Goal: Navigation & Orientation: Find specific page/section

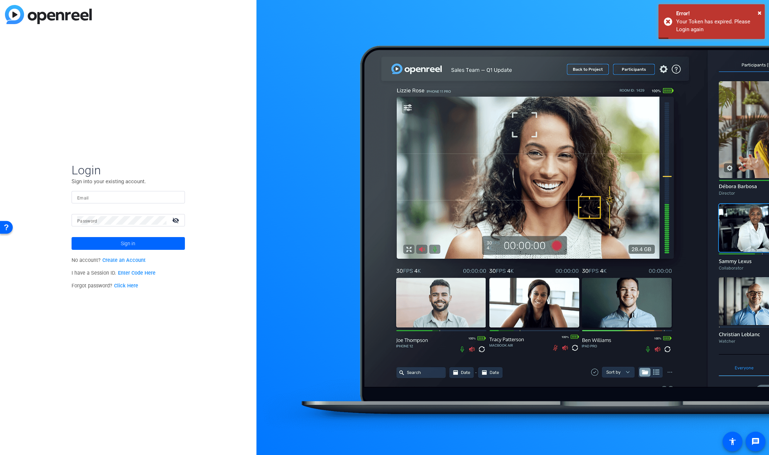
click at [50, 17] on img at bounding box center [48, 14] width 87 height 19
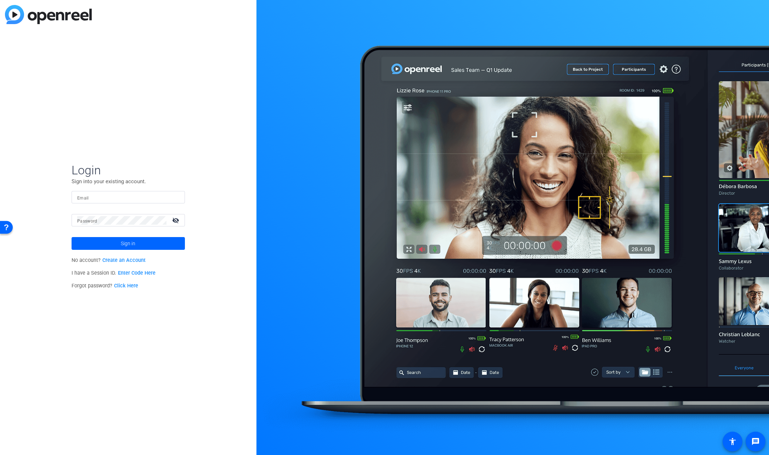
click at [95, 191] on div at bounding box center [128, 197] width 102 height 12
type input "[EMAIL_ADDRESS][DOMAIN_NAME]"
click at [72, 237] on button "Sign in" at bounding box center [128, 243] width 113 height 13
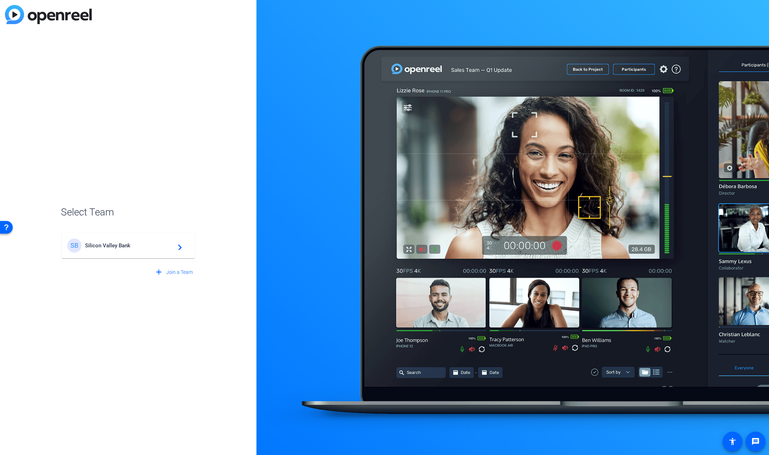
click at [68, 247] on div "SB" at bounding box center [74, 245] width 14 height 14
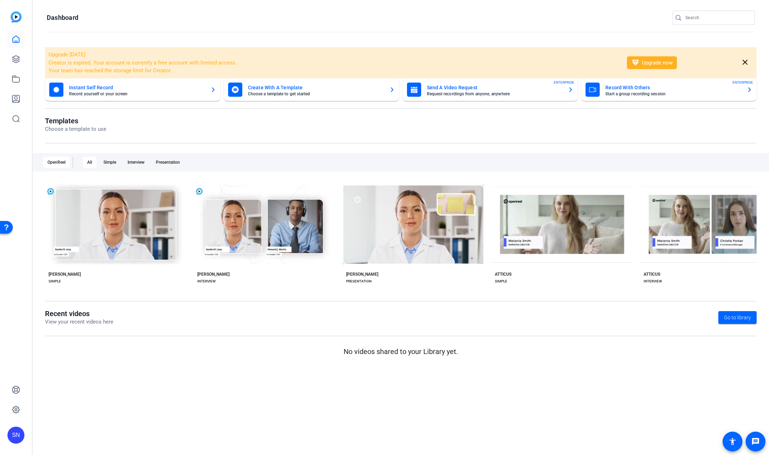
click at [16, 18] on img at bounding box center [16, 16] width 11 height 11
click at [13, 101] on icon at bounding box center [15, 98] width 7 height 7
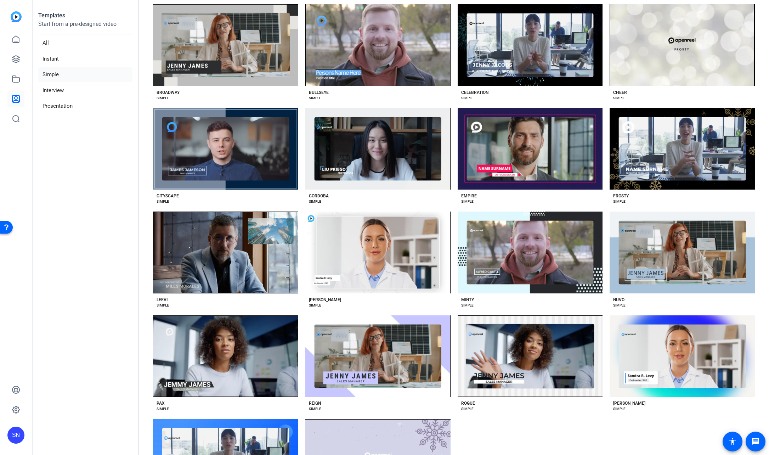
scroll to position [58, 0]
